Goal: Register for event/course

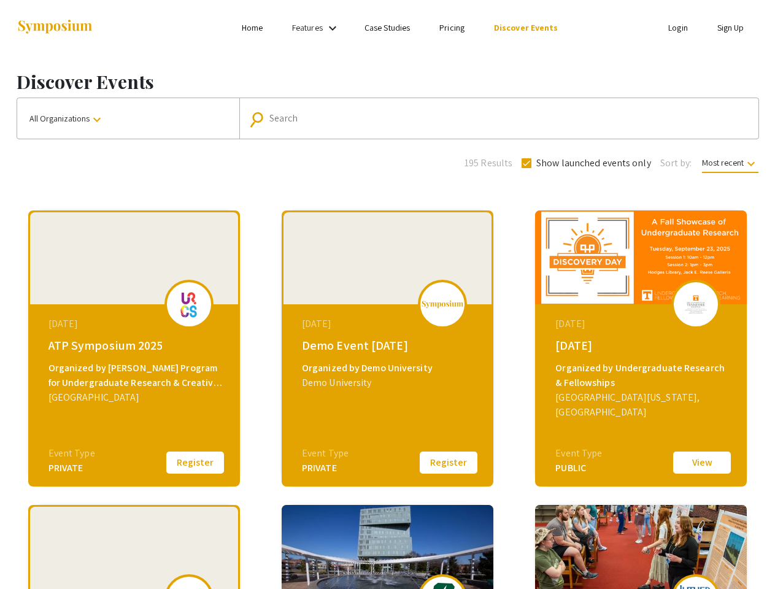
click at [317, 28] on link "Features" at bounding box center [307, 27] width 31 height 11
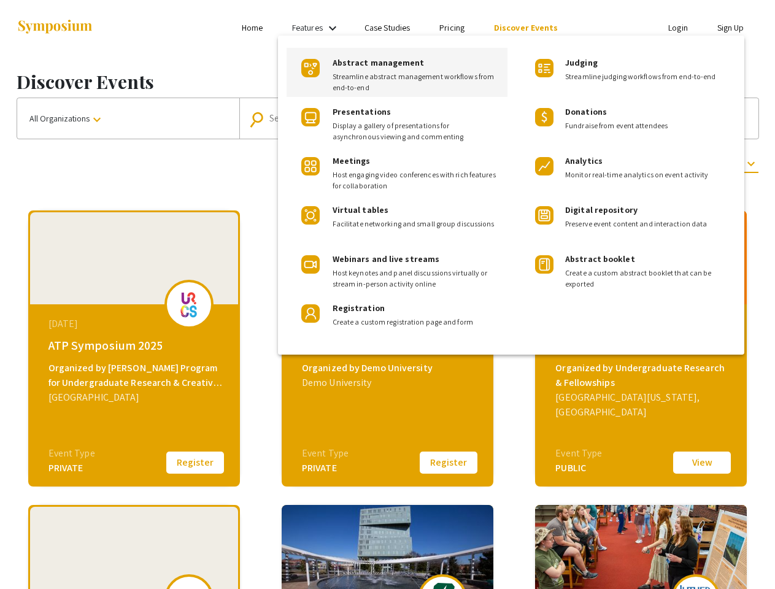
click at [128, 118] on div at bounding box center [387, 294] width 775 height 589
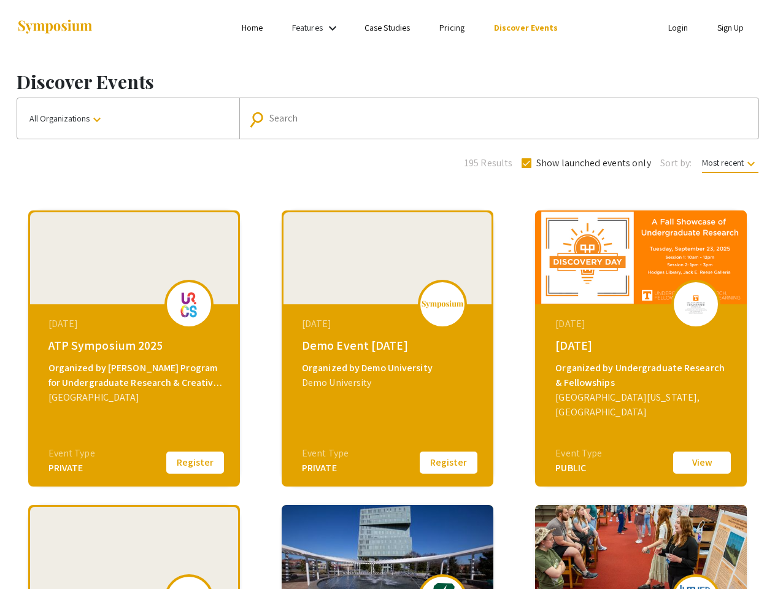
click at [496, 118] on input "Search" at bounding box center [506, 118] width 473 height 11
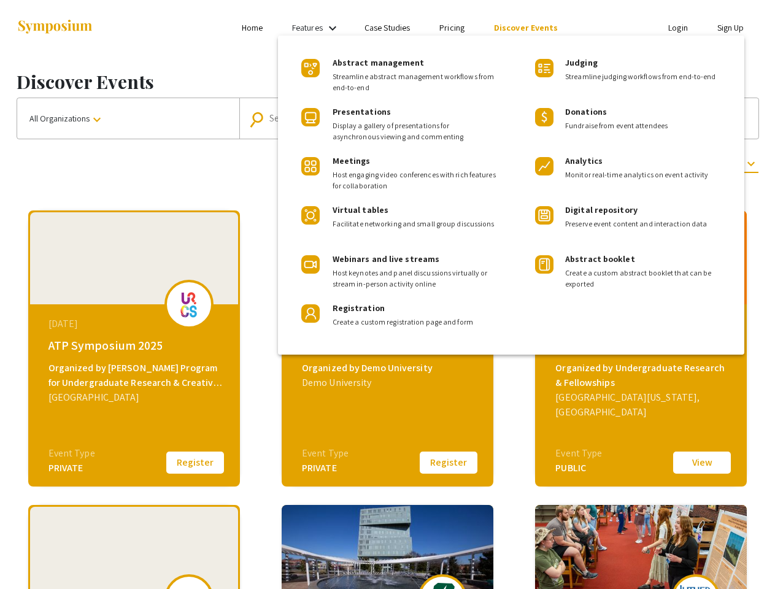
click at [585, 163] on span "Show launched events only" at bounding box center [594, 163] width 115 height 15
click at [527, 168] on input "Show launched events only" at bounding box center [526, 168] width 1 height 1
checkbox input "false"
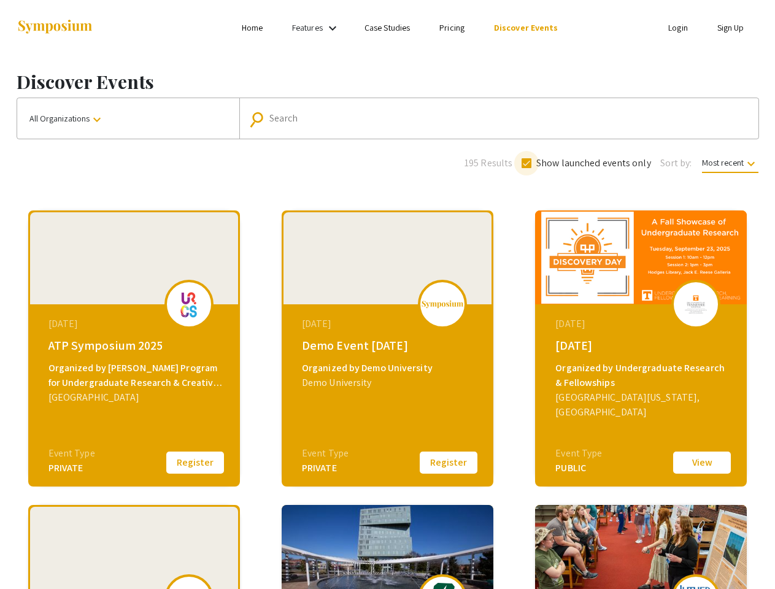
click at [729, 163] on span "Most recent keyboard_arrow_down" at bounding box center [730, 165] width 56 height 16
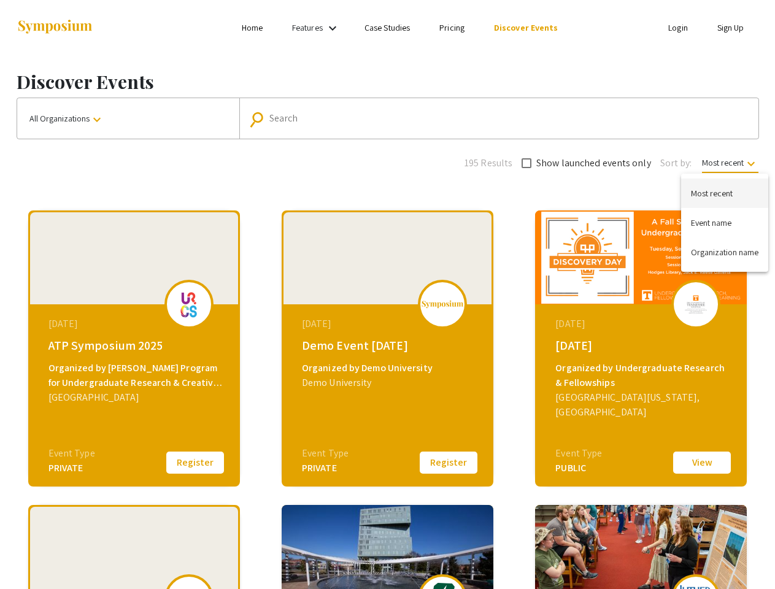
click at [195, 463] on div at bounding box center [387, 294] width 775 height 589
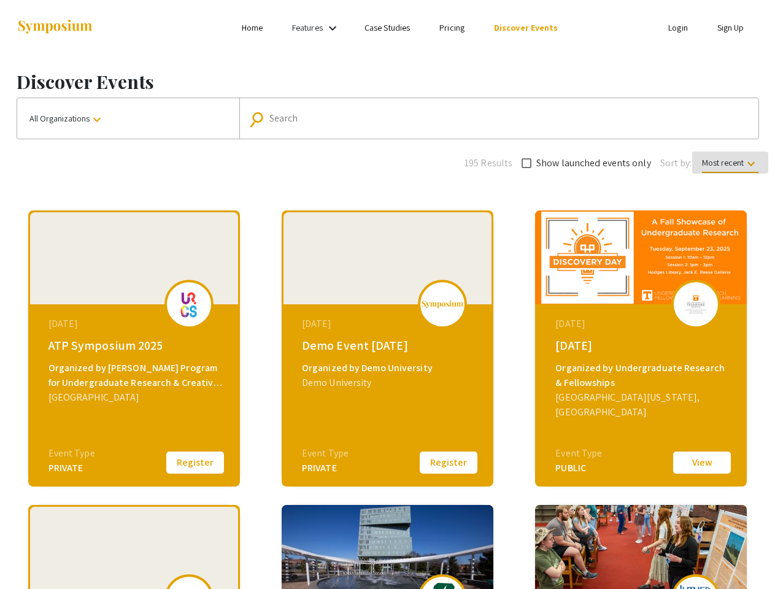
click at [449, 463] on button "Register" at bounding box center [448, 463] width 61 height 26
click at [702, 463] on button "View" at bounding box center [702, 463] width 61 height 26
